Goal: Task Accomplishment & Management: Manage account settings

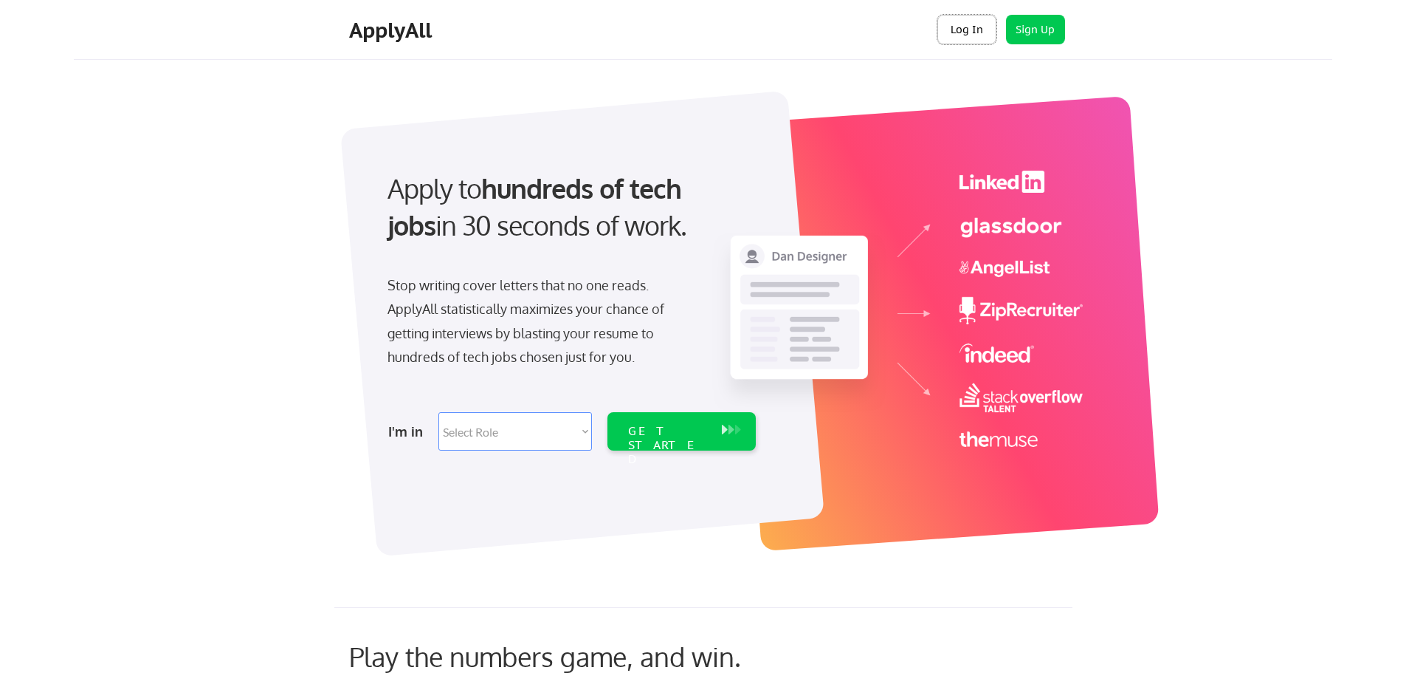
click at [978, 43] on button "Log In" at bounding box center [967, 30] width 59 height 30
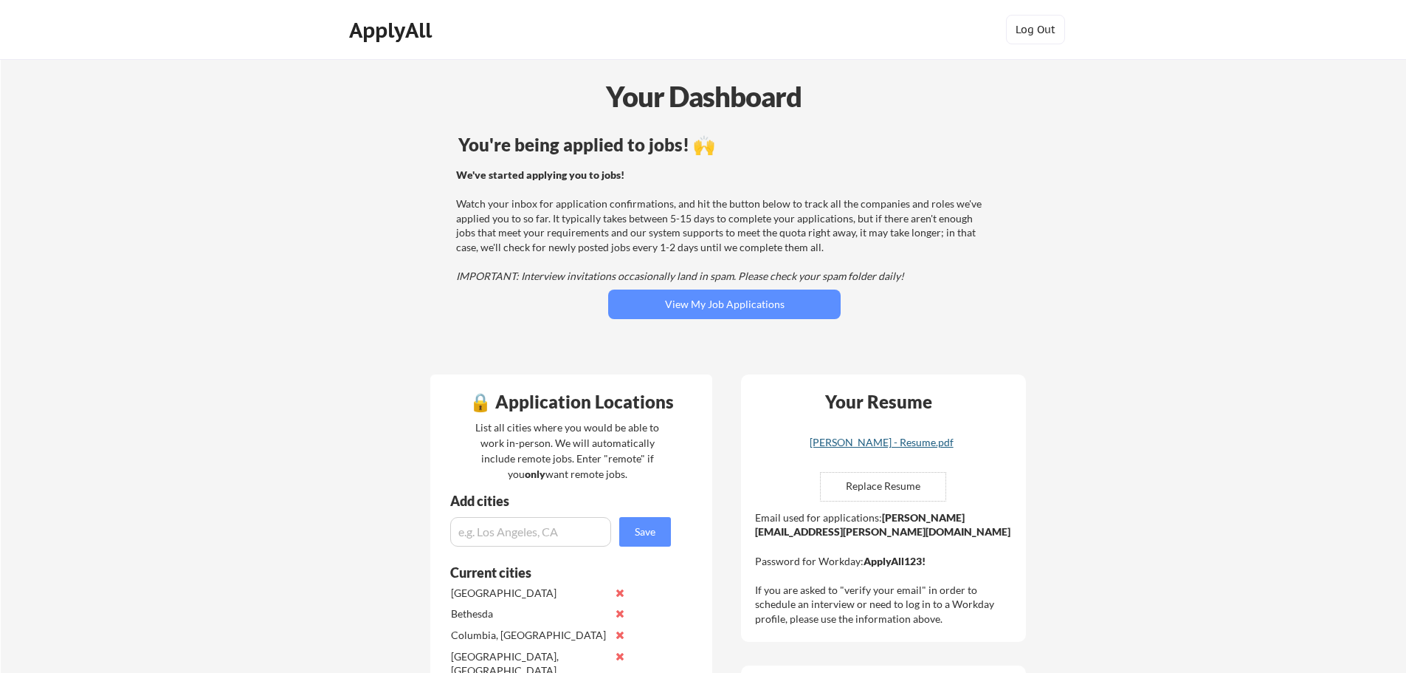
click at [899, 439] on div "Benjamin McCarty - Resume.pdf" at bounding box center [882, 442] width 176 height 10
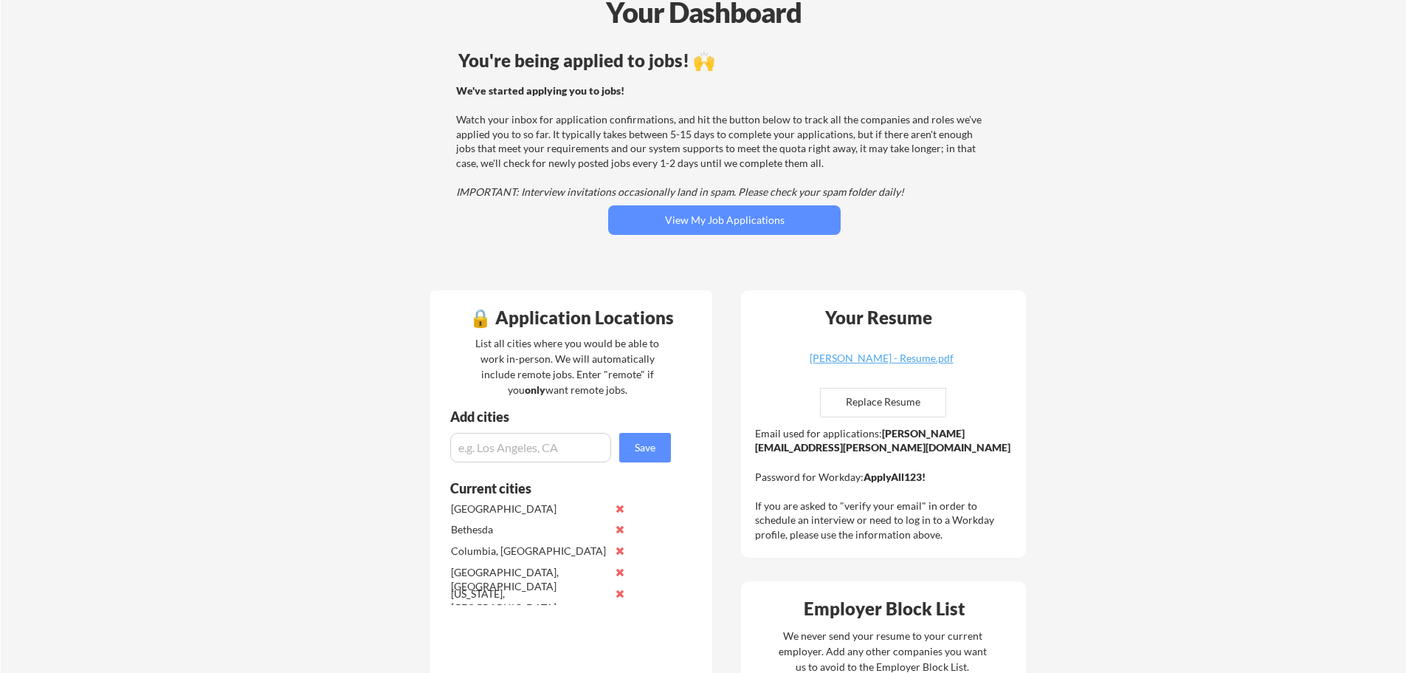
scroll to position [74, 0]
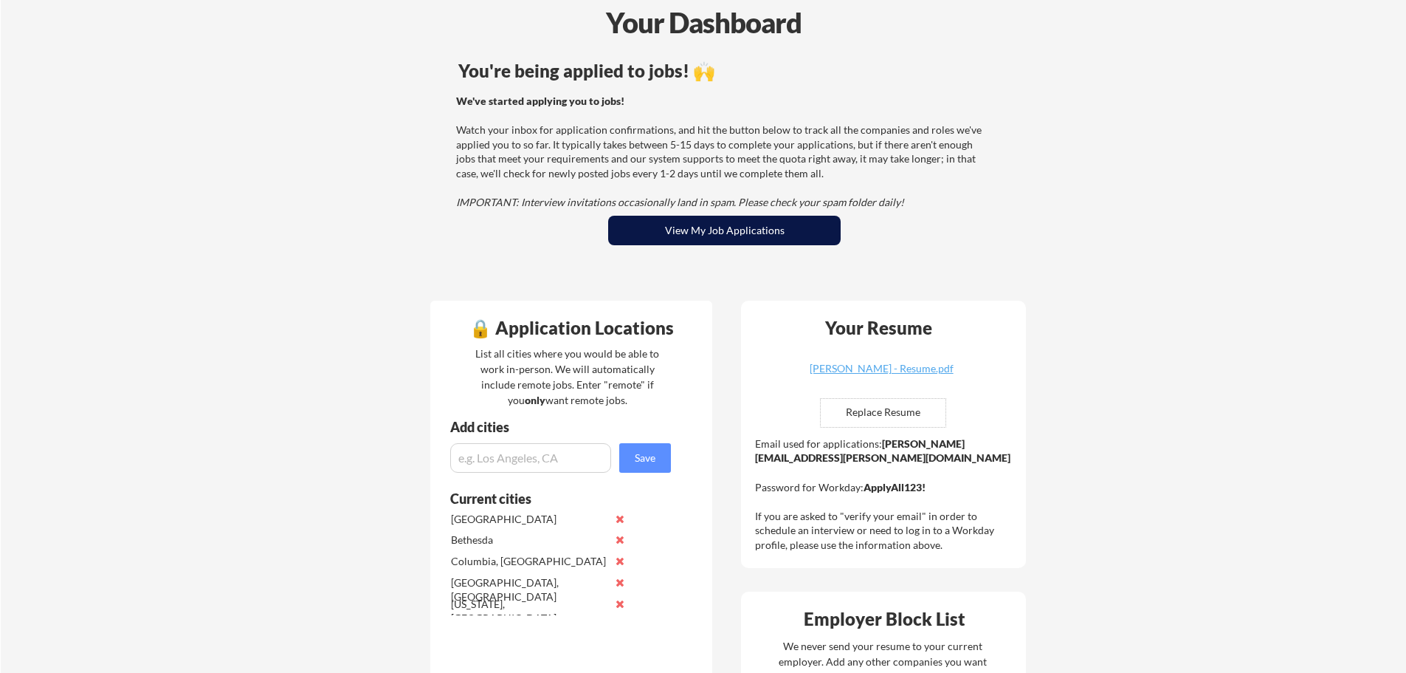
click at [761, 222] on button "View My Job Applications" at bounding box center [724, 231] width 233 height 30
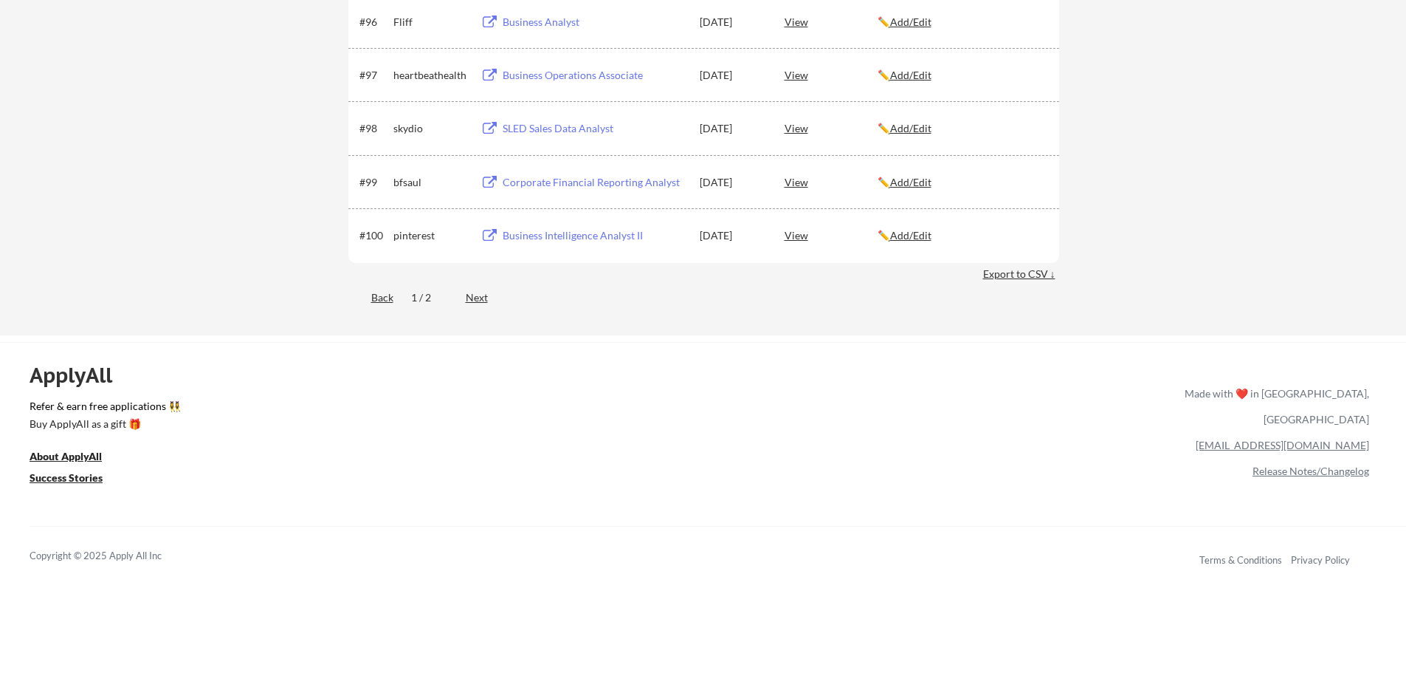
scroll to position [6043, 0]
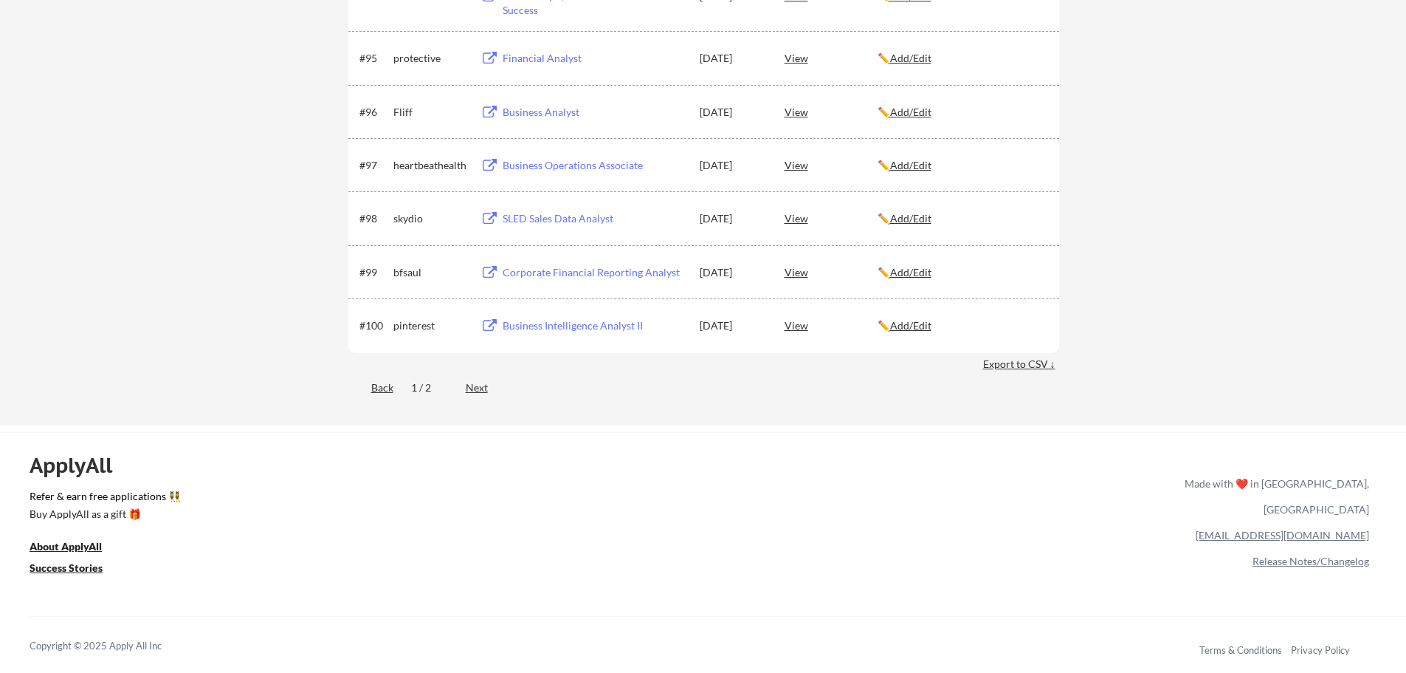
click at [483, 384] on div "Next" at bounding box center [485, 387] width 39 height 15
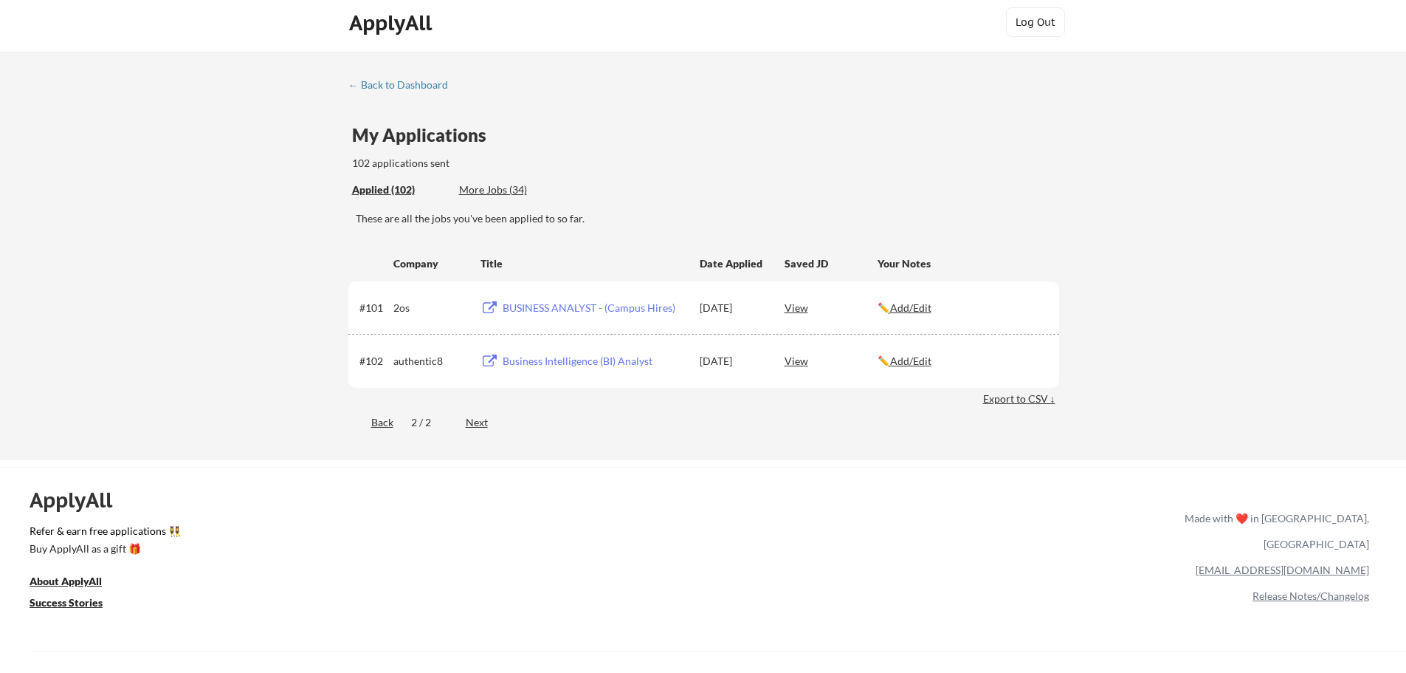
scroll to position [0, 0]
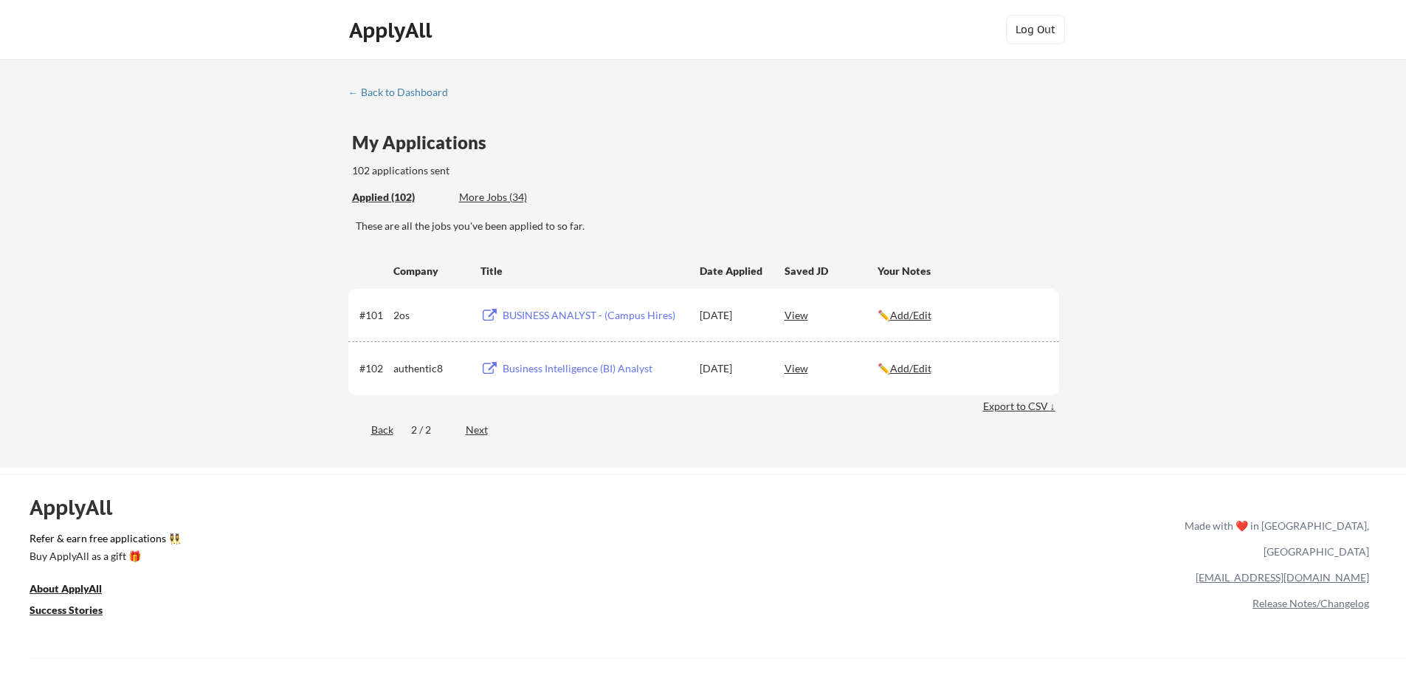
click at [712, 188] on div "Applied (102) More Jobs (34)" at bounding box center [705, 197] width 707 height 30
click at [739, 311] on div "[DATE]" at bounding box center [732, 315] width 65 height 15
click at [374, 433] on div "Back" at bounding box center [370, 429] width 45 height 15
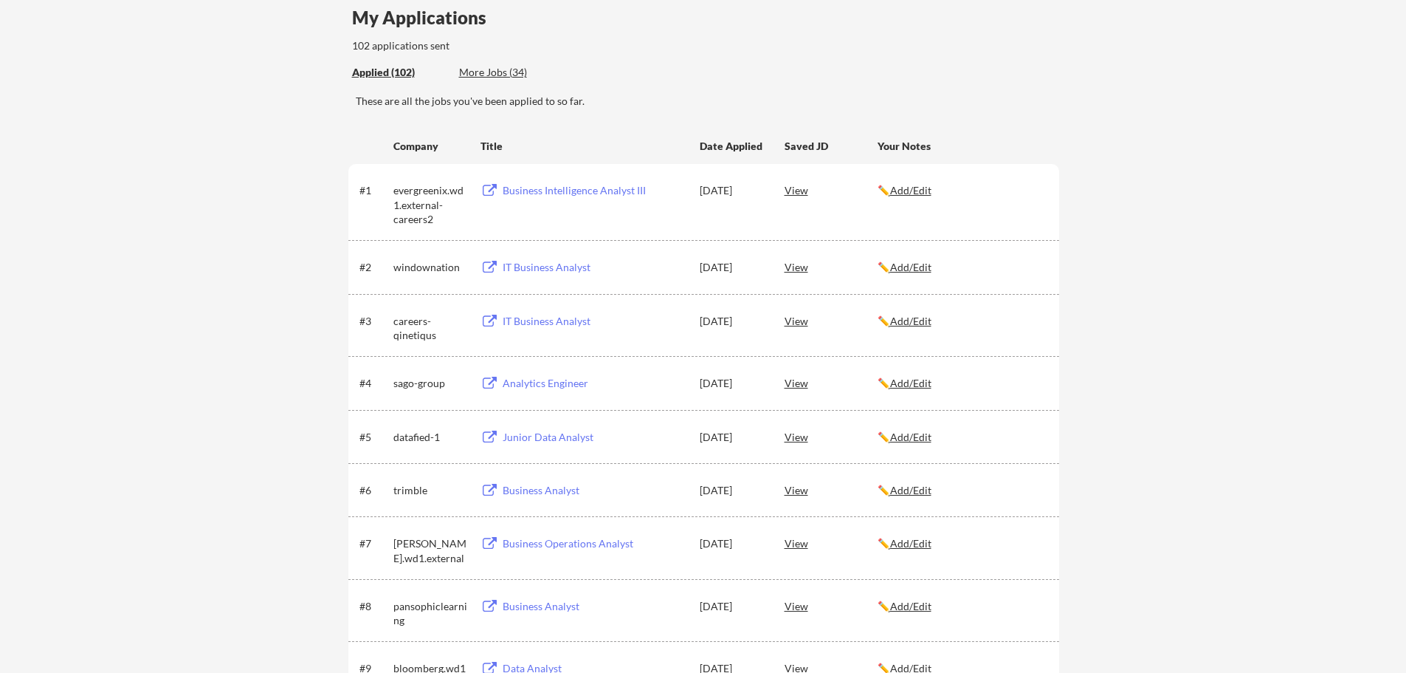
scroll to position [74, 0]
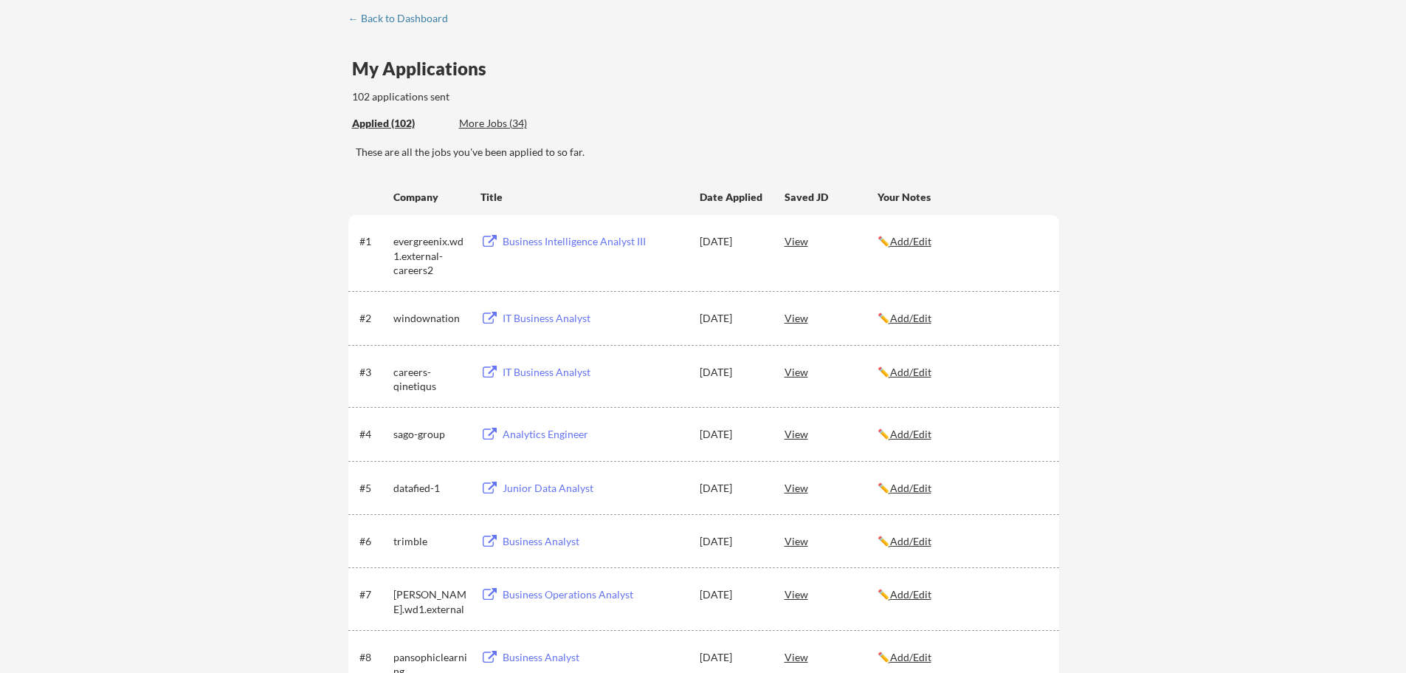
click at [637, 283] on div "#1 evergreenix.wd1.external-careers2 Business Intelligence Analyst III [DATE] V…" at bounding box center [703, 253] width 711 height 76
drag, startPoint x: 391, startPoint y: 235, endPoint x: 451, endPoint y: 281, distance: 75.3
click at [451, 281] on div "#1 evergreenix.wd1.external-careers2 Business Intelligence Analyst III [DATE] V…" at bounding box center [703, 253] width 711 height 76
click at [473, 278] on div "#1 evergreenix.wd1.external-careers2 Business Intelligence Analyst III [DATE] V…" at bounding box center [703, 253] width 711 height 76
click at [903, 232] on div "✏️ Add/Edit" at bounding box center [962, 240] width 168 height 27
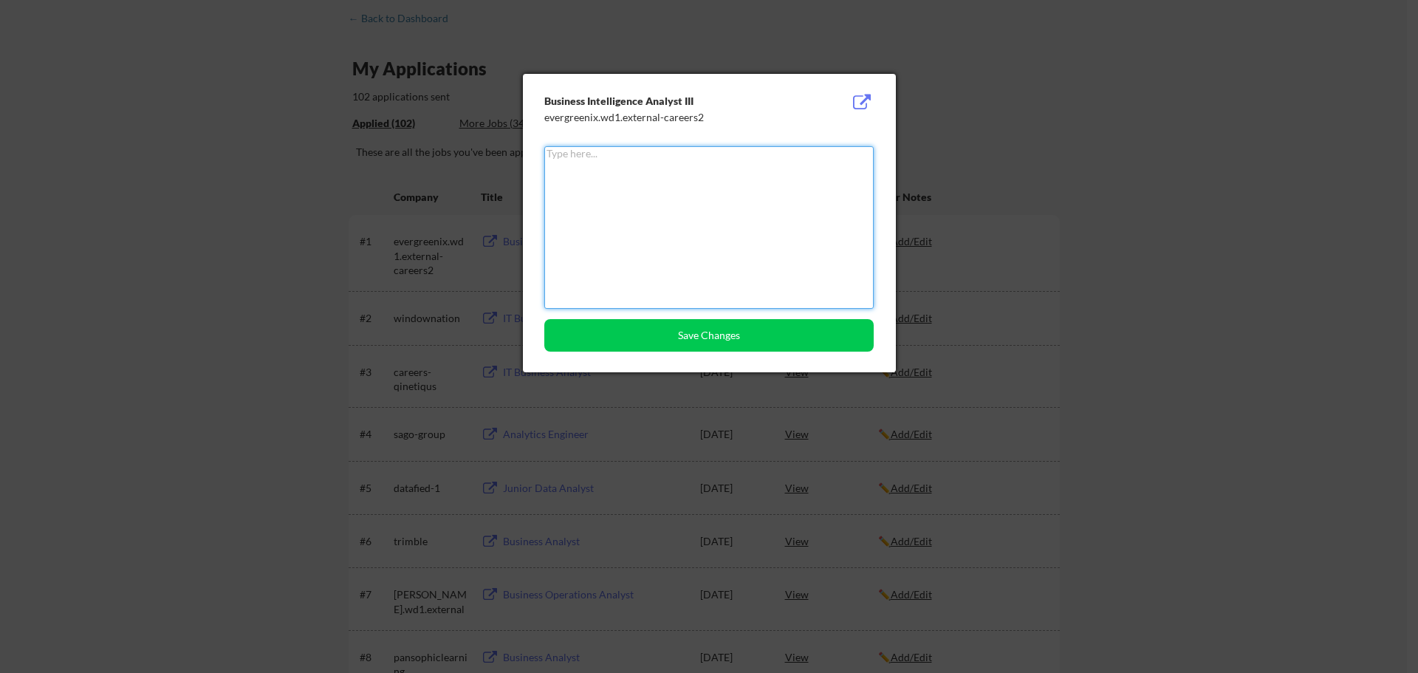
click at [597, 275] on textarea at bounding box center [708, 227] width 329 height 162
type textarea "AKA [PERSON_NAME]; received follow-up email on [DATE]"
click at [544, 319] on button "Save Changes" at bounding box center [708, 335] width 329 height 32
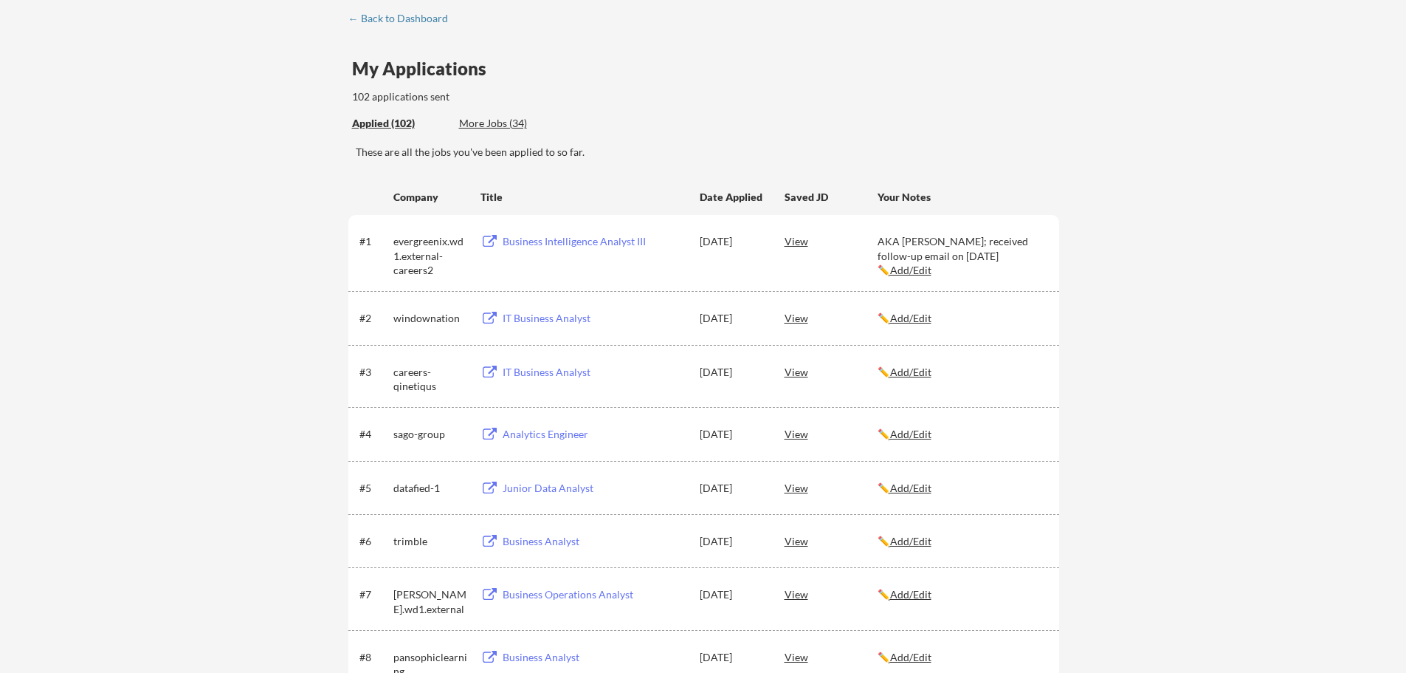
click at [794, 247] on div "View" at bounding box center [831, 240] width 93 height 27
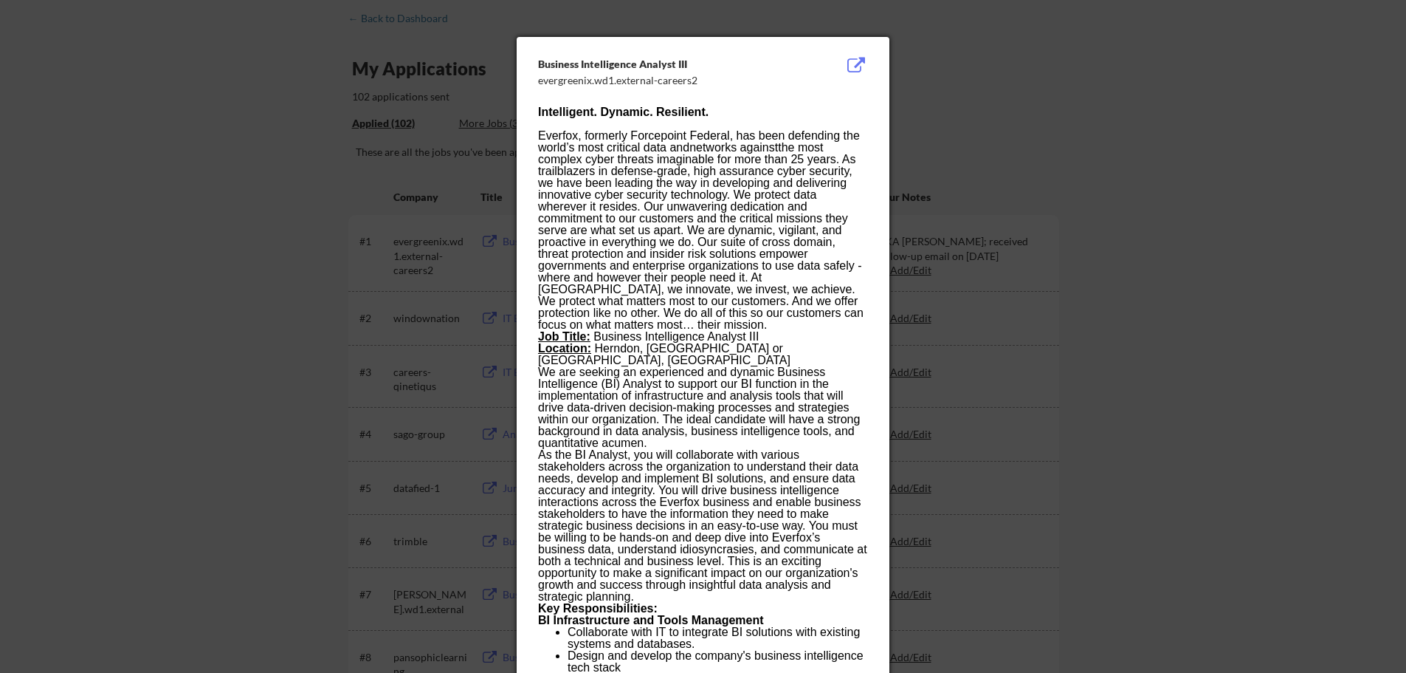
click at [243, 114] on div at bounding box center [703, 336] width 1406 height 673
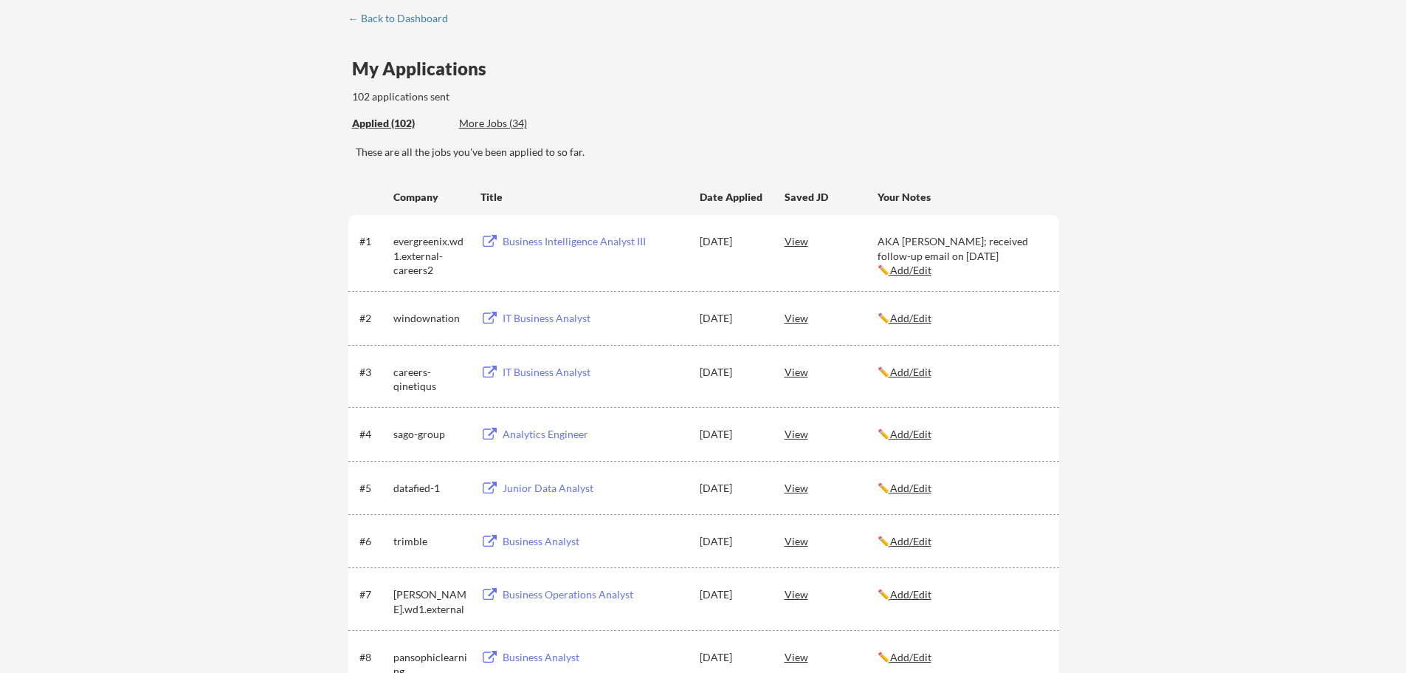
click at [1041, 100] on div "My Applications 102 applications sent" at bounding box center [705, 82] width 707 height 45
click at [699, 61] on div "My Applications 102 applications sent" at bounding box center [705, 82] width 707 height 45
drag, startPoint x: 697, startPoint y: 61, endPoint x: 663, endPoint y: 39, distance: 40.1
